Goal: Transaction & Acquisition: Obtain resource

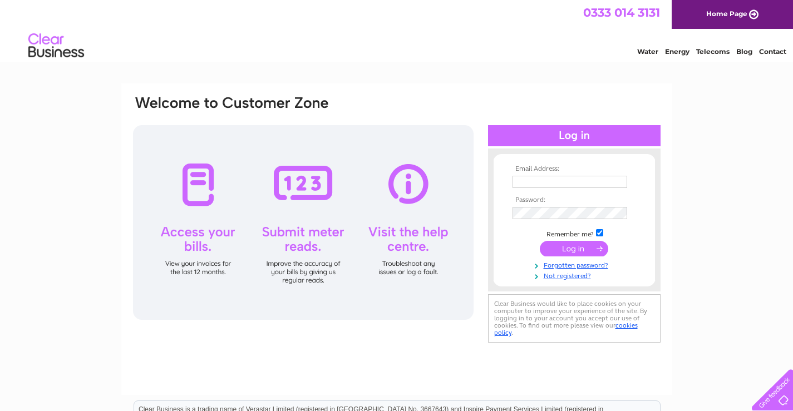
type input "ranwebbjam@aol.com"
click at [569, 249] on input "submit" at bounding box center [574, 249] width 68 height 16
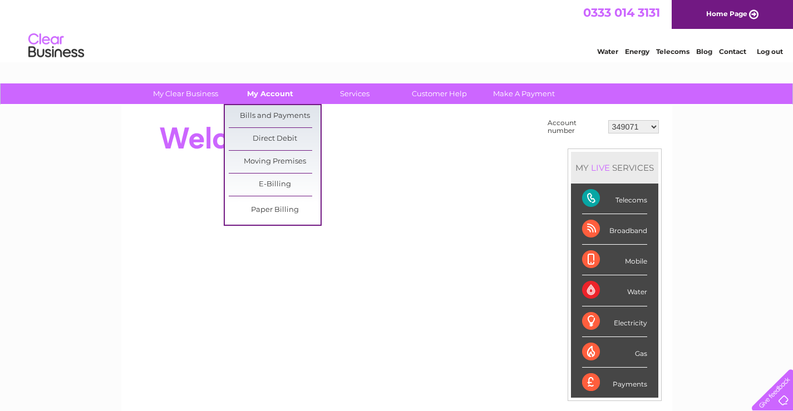
click at [286, 95] on link "My Account" at bounding box center [270, 93] width 92 height 21
click at [284, 118] on link "Bills and Payments" at bounding box center [275, 116] width 92 height 22
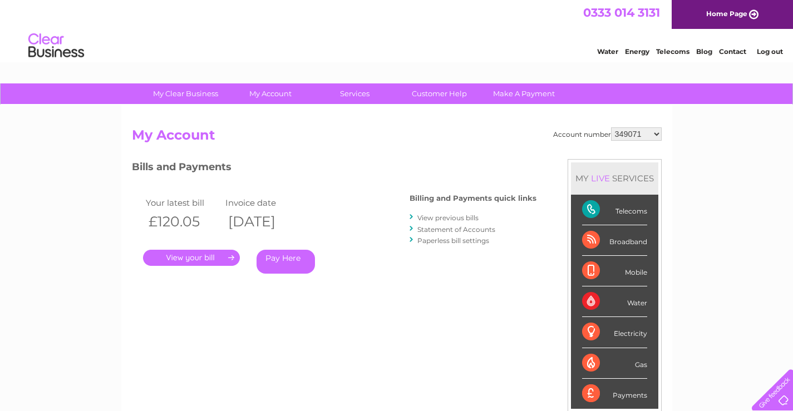
click at [214, 258] on link "." at bounding box center [191, 258] width 97 height 16
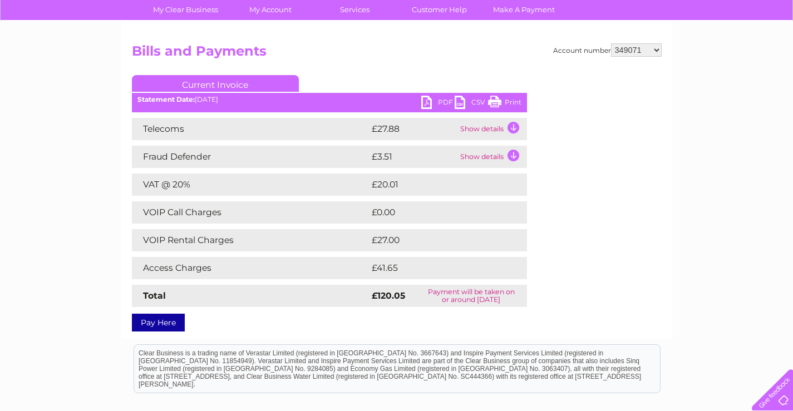
scroll to position [111, 0]
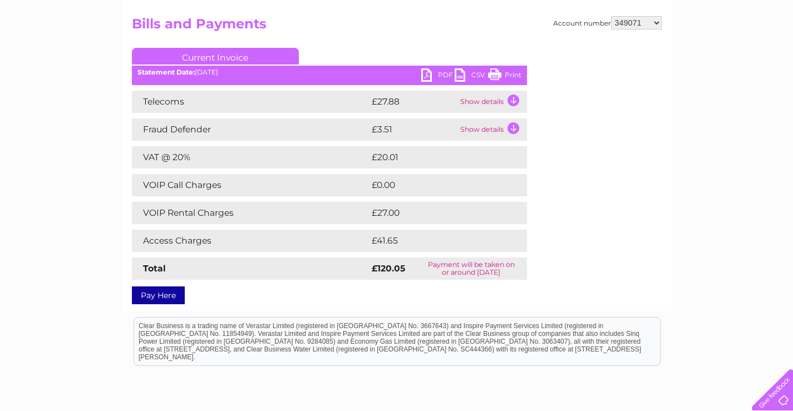
click at [431, 78] on link "PDF" at bounding box center [437, 76] width 33 height 16
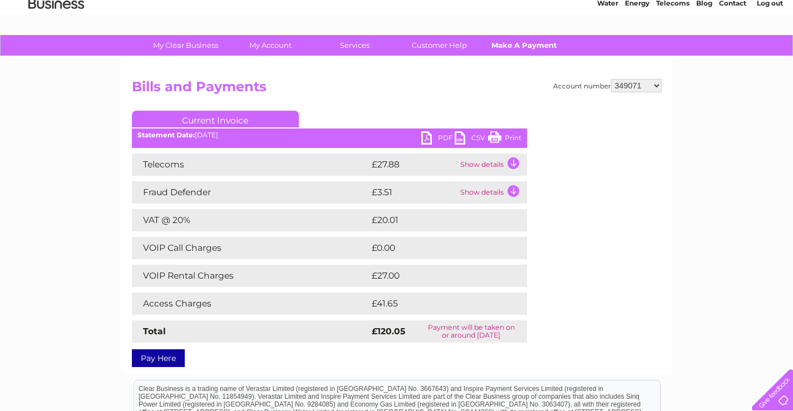
scroll to position [0, 0]
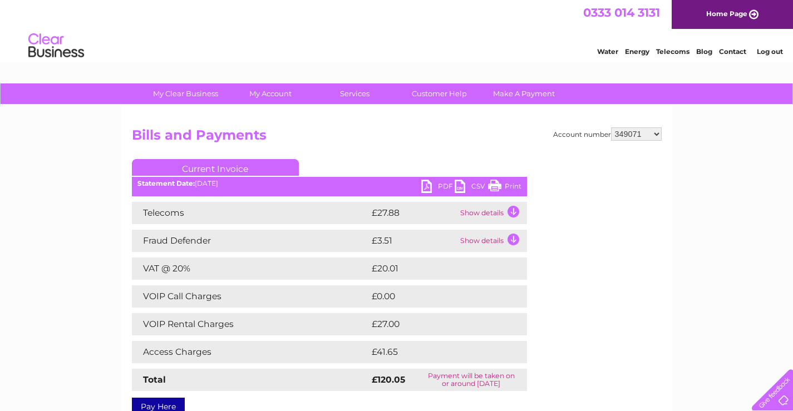
click at [768, 51] on link "Log out" at bounding box center [769, 51] width 26 height 8
